Goal: Transaction & Acquisition: Purchase product/service

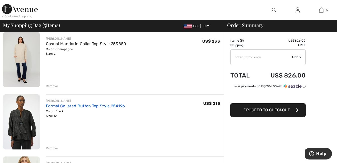
scroll to position [50, 0]
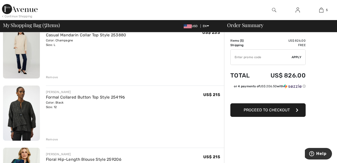
click at [25, 117] on img at bounding box center [21, 113] width 37 height 55
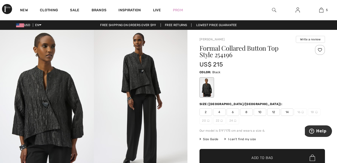
click at [58, 108] on img at bounding box center [47, 100] width 94 height 141
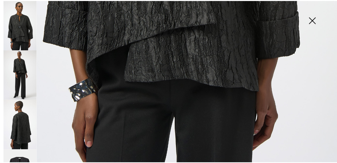
scroll to position [342, 0]
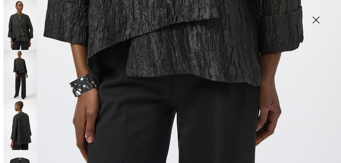
click at [317, 21] on img at bounding box center [315, 21] width 25 height 26
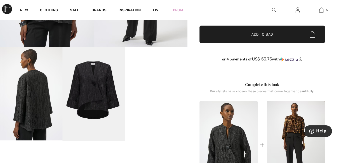
scroll to position [151, 0]
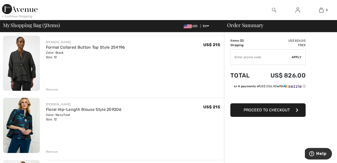
scroll to position [100, 0]
click at [56, 89] on div "Remove" at bounding box center [52, 89] width 12 height 5
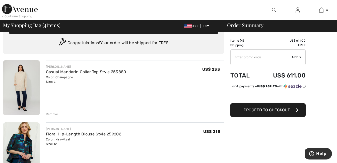
scroll to position [0, 0]
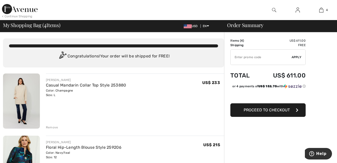
click at [25, 99] on img at bounding box center [21, 101] width 37 height 55
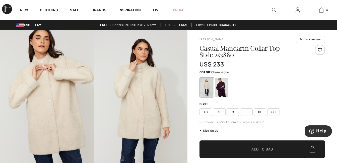
click at [151, 115] on img at bounding box center [141, 100] width 94 height 141
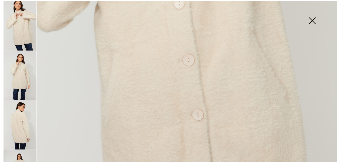
scroll to position [301, 0]
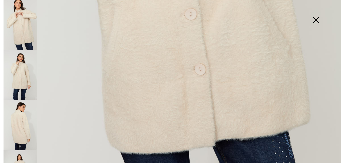
click at [317, 21] on img at bounding box center [315, 21] width 25 height 26
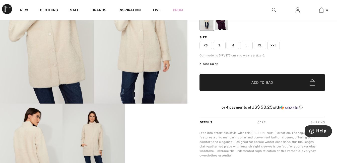
scroll to position [100, 0]
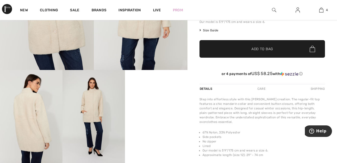
click at [159, 101] on video "Your browser does not support the video tag." at bounding box center [156, 85] width 63 height 31
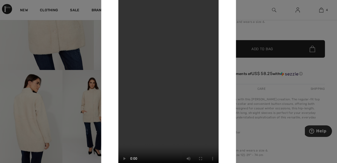
click at [96, 27] on div at bounding box center [168, 81] width 337 height 163
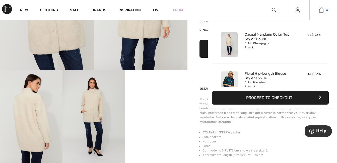
click at [321, 12] on img at bounding box center [321, 10] width 4 height 6
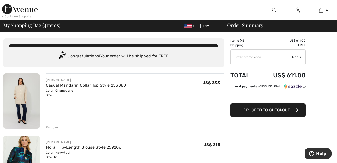
click at [56, 128] on div "Remove" at bounding box center [52, 127] width 12 height 5
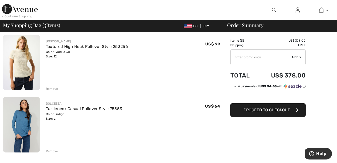
scroll to position [100, 0]
click at [26, 73] on img at bounding box center [21, 62] width 37 height 55
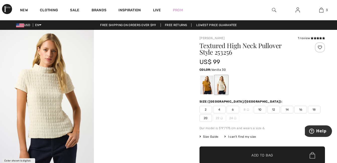
click at [62, 100] on img at bounding box center [47, 100] width 94 height 141
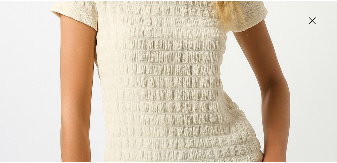
scroll to position [201, 0]
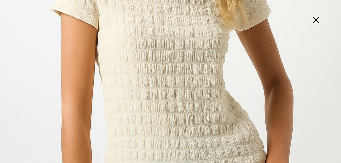
click at [319, 20] on img at bounding box center [315, 21] width 25 height 26
